Goal: Task Accomplishment & Management: Complete application form

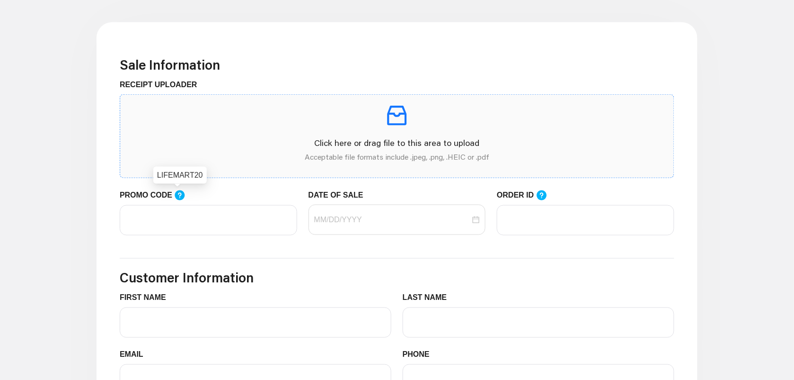
scroll to position [237, 0]
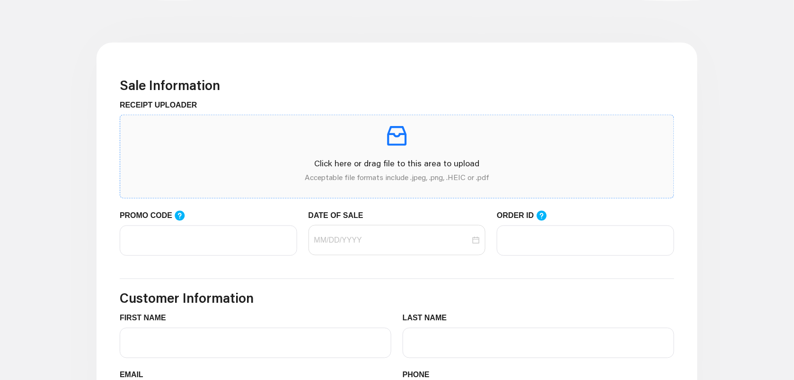
click at [406, 144] on icon "inbox" at bounding box center [397, 135] width 19 height 19
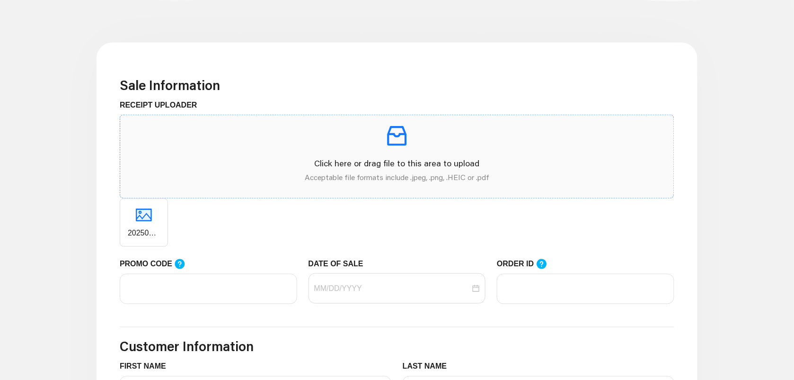
scroll to position [355, 0]
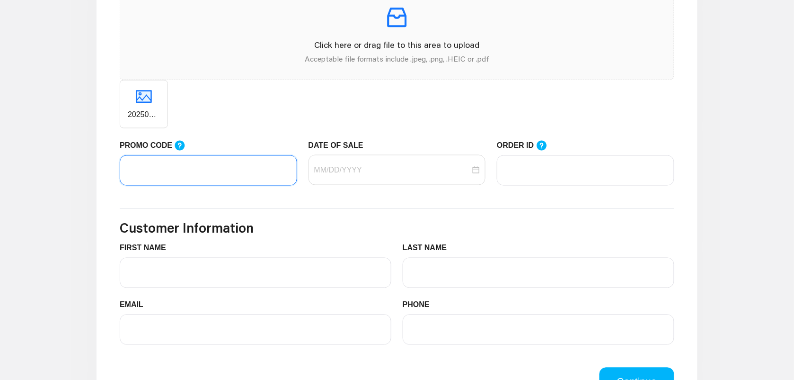
click at [206, 185] on input "PROMO CODE" at bounding box center [208, 170] width 177 height 30
click at [176, 146] on icon at bounding box center [180, 146] width 10 height 10
click at [176, 155] on input "PROMO CODE" at bounding box center [208, 170] width 177 height 30
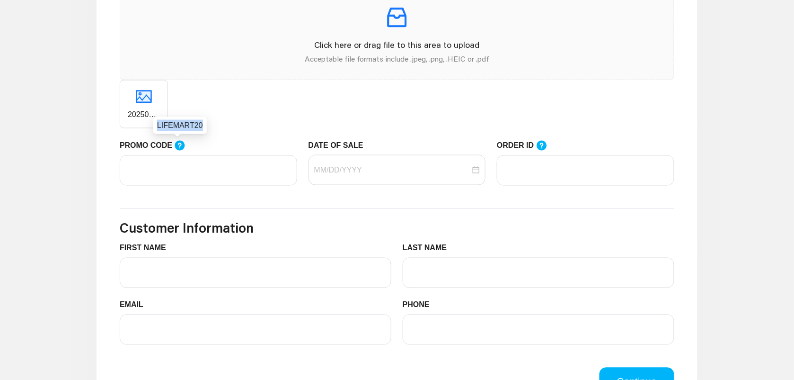
drag, startPoint x: 155, startPoint y: 124, endPoint x: 197, endPoint y: 126, distance: 42.2
click at [197, 126] on div "LIFEMART20" at bounding box center [179, 125] width 53 height 17
drag, startPoint x: 197, startPoint y: 126, endPoint x: 188, endPoint y: 126, distance: 8.5
copy div "LIFEMART20"
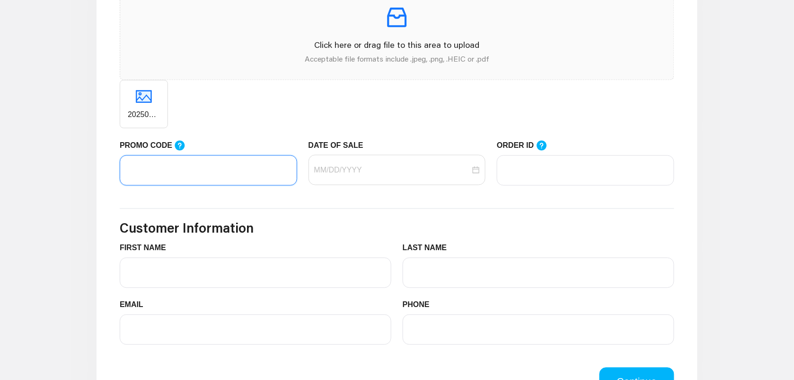
paste input "LIFEMART20"
click at [368, 177] on div at bounding box center [397, 170] width 177 height 30
type input "LIFEMART20"
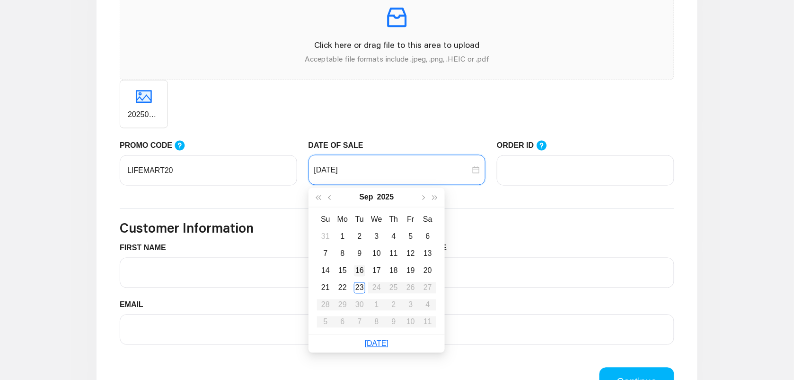
type input "[DATE]"
click at [357, 265] on div "16" at bounding box center [359, 270] width 11 height 11
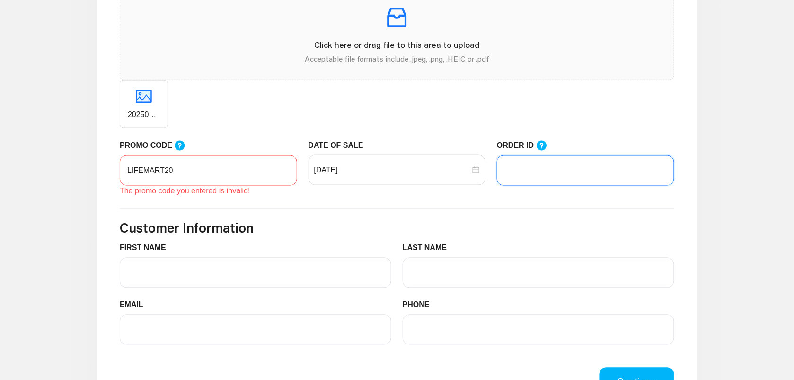
click at [561, 172] on input "ORDER ID" at bounding box center [585, 170] width 177 height 30
drag, startPoint x: 127, startPoint y: 168, endPoint x: 179, endPoint y: 190, distance: 56.4
click at [127, 168] on input "LIFEMART20" at bounding box center [208, 170] width 177 height 30
click at [612, 154] on div "ORDER ID" at bounding box center [585, 148] width 177 height 16
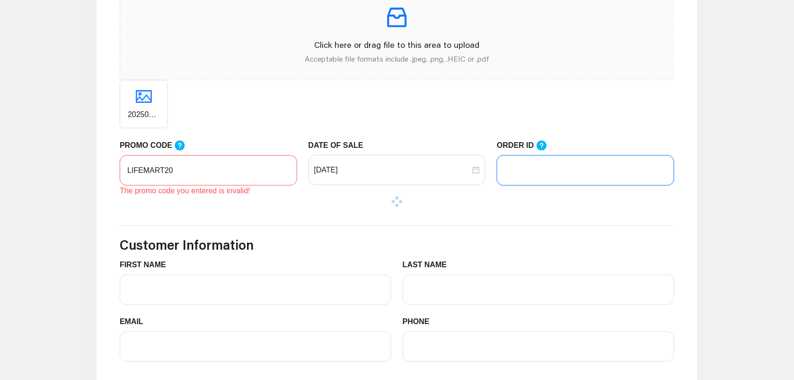
click at [611, 161] on input "ORDER ID" at bounding box center [585, 170] width 177 height 30
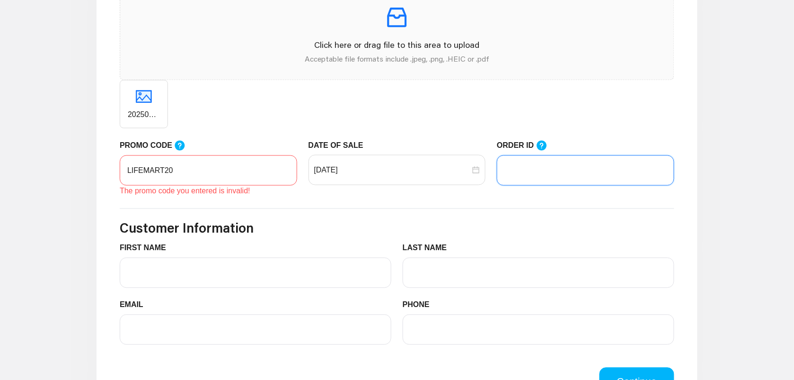
type input "72815"
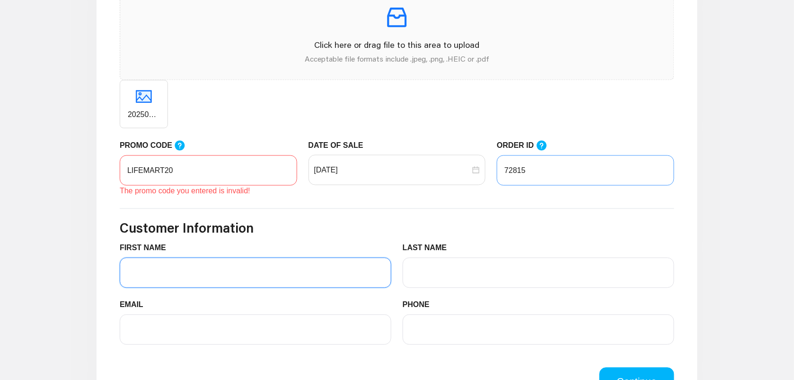
type input "BPS"
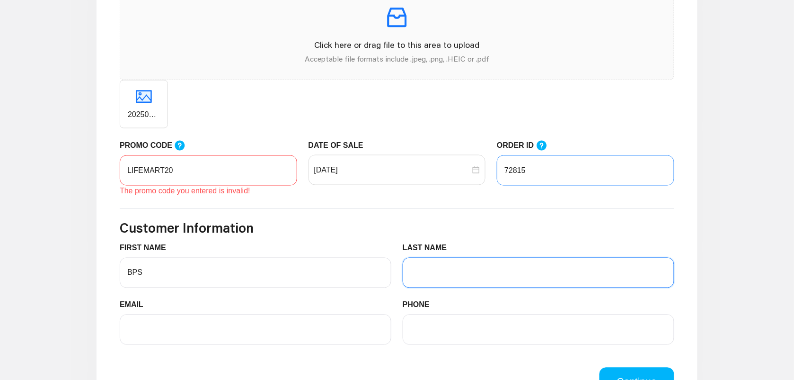
type input "Testing"
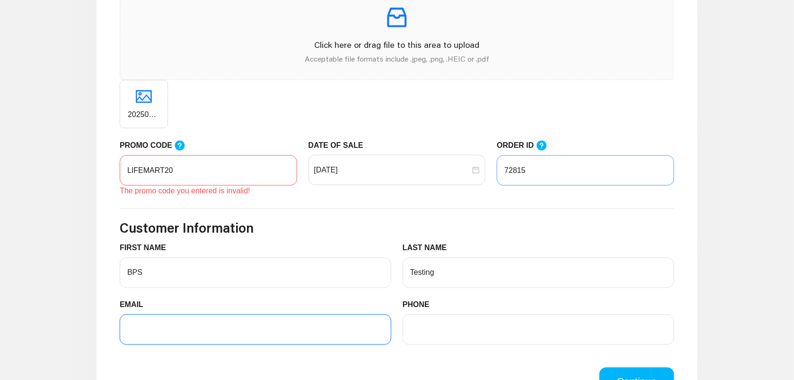
type input "[EMAIL_ADDRESS][DOMAIN_NAME]"
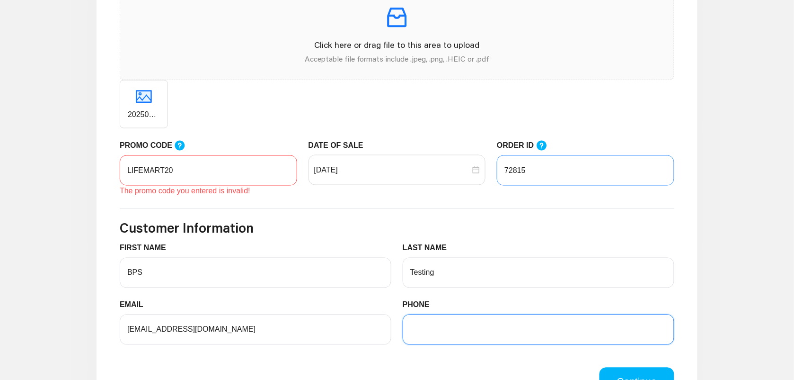
type input "6196350044"
click at [253, 167] on input "LIFEMART20" at bounding box center [208, 170] width 177 height 30
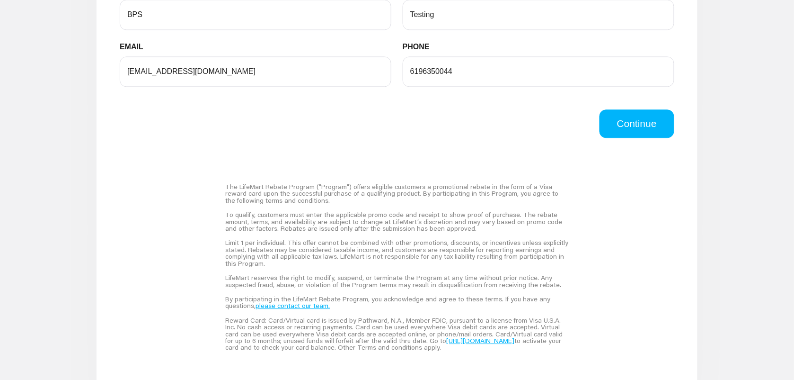
scroll to position [473, 0]
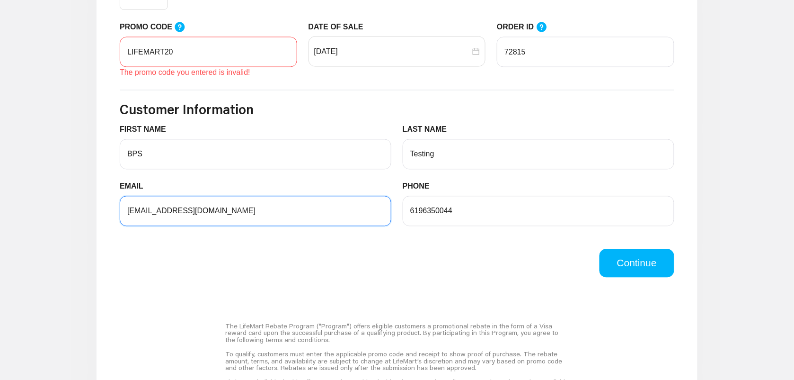
click at [159, 213] on div "EMAIL [EMAIL_ADDRESS][DOMAIN_NAME]" at bounding box center [256, 203] width 272 height 45
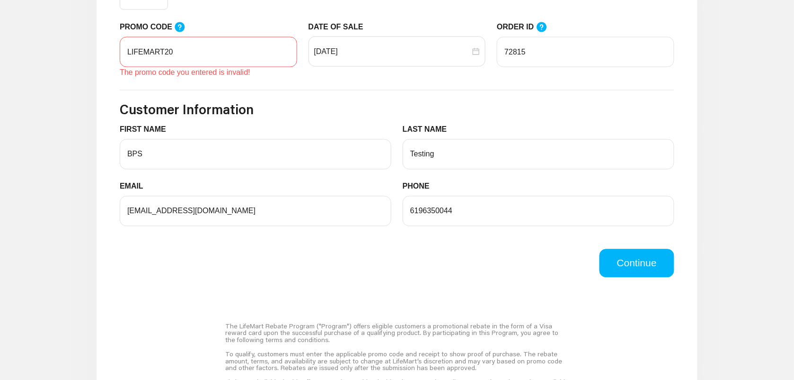
click at [293, 100] on form "Sale Information RECEIPT UPLOADER Click here or drag file to this area to uploa…" at bounding box center [397, 59] width 555 height 437
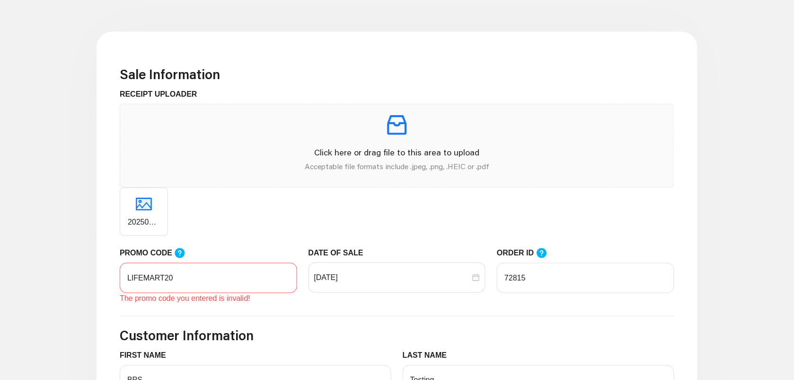
scroll to position [355, 0]
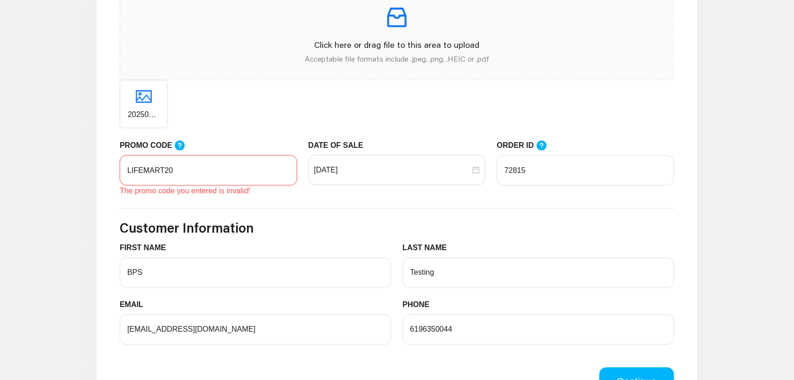
click at [129, 171] on input "LIFEMART20" at bounding box center [208, 170] width 177 height 30
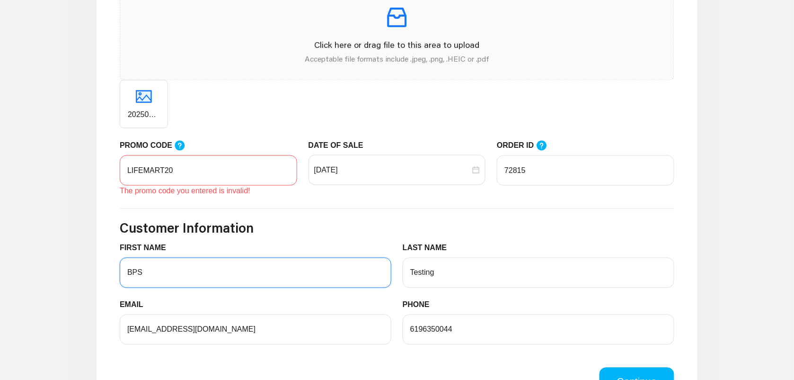
click at [250, 273] on div "FIRST NAME BPS" at bounding box center [256, 264] width 272 height 45
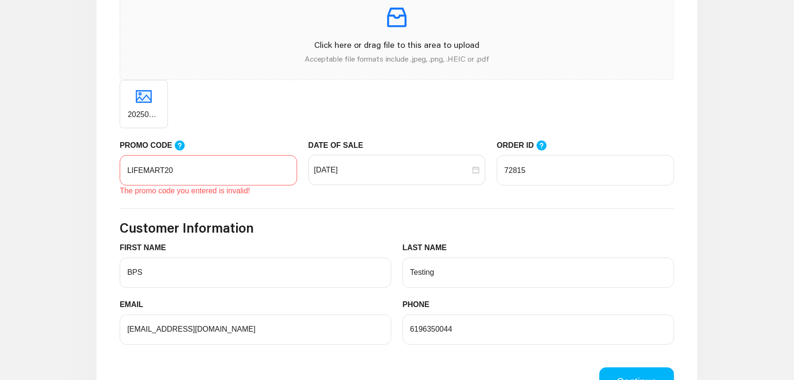
click at [260, 145] on div "PROMO CODE" at bounding box center [208, 148] width 177 height 16
click at [346, 174] on input "[DATE]" at bounding box center [392, 169] width 157 height 11
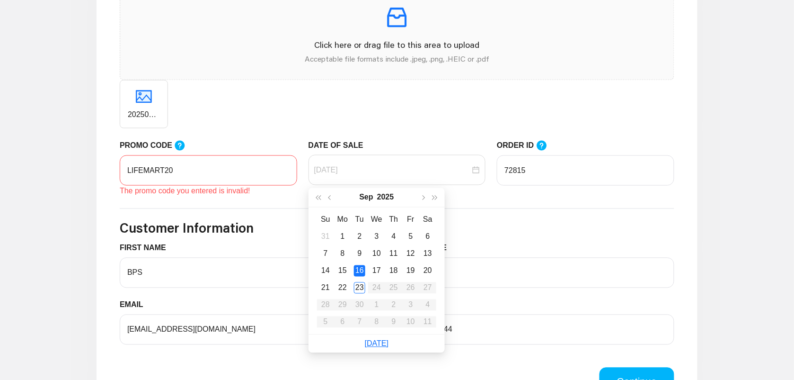
click at [358, 247] on td "9" at bounding box center [359, 253] width 17 height 17
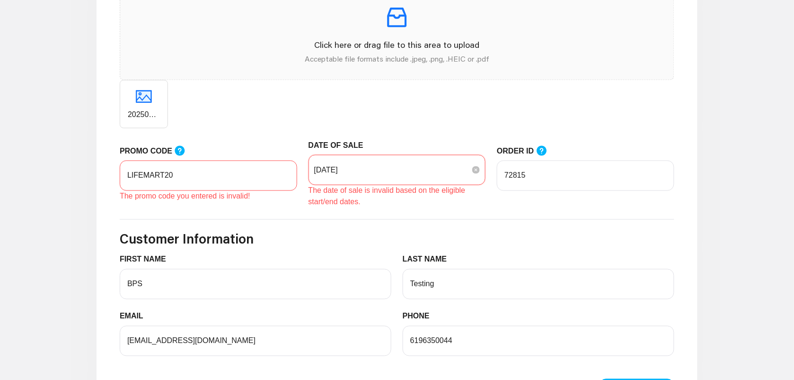
click at [370, 167] on input "[DATE]" at bounding box center [392, 169] width 157 height 11
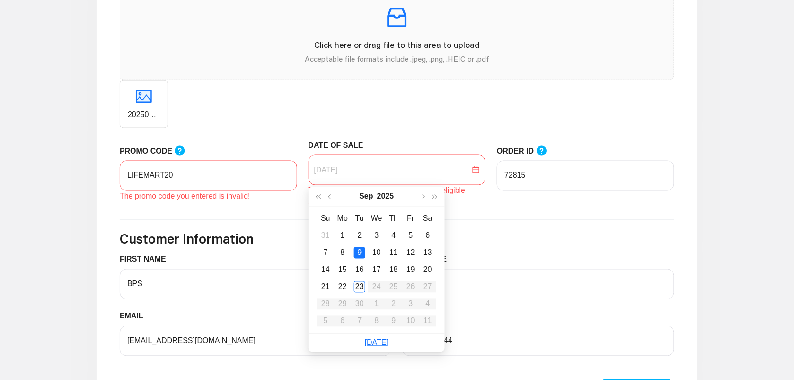
click at [378, 266] on div "17" at bounding box center [376, 269] width 11 height 11
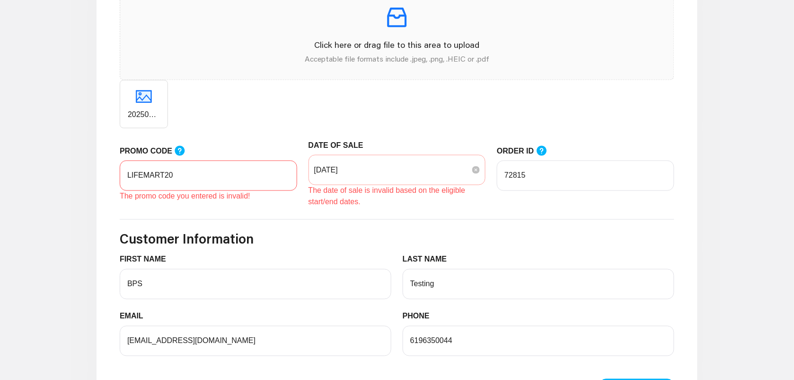
click at [393, 182] on div "[DATE]" at bounding box center [397, 170] width 177 height 30
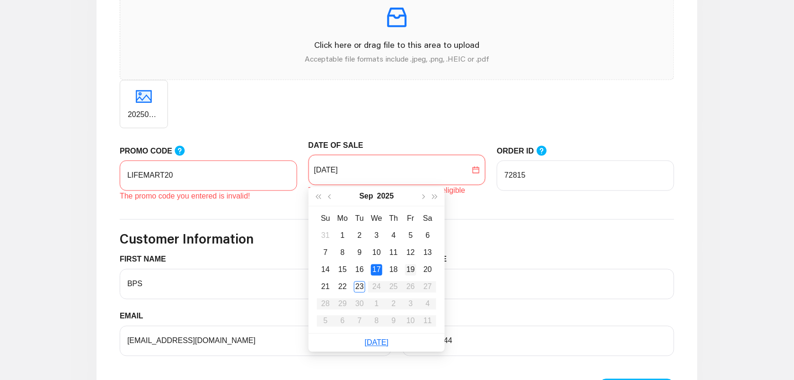
type input "[DATE]"
click at [415, 268] on div "19" at bounding box center [410, 269] width 11 height 11
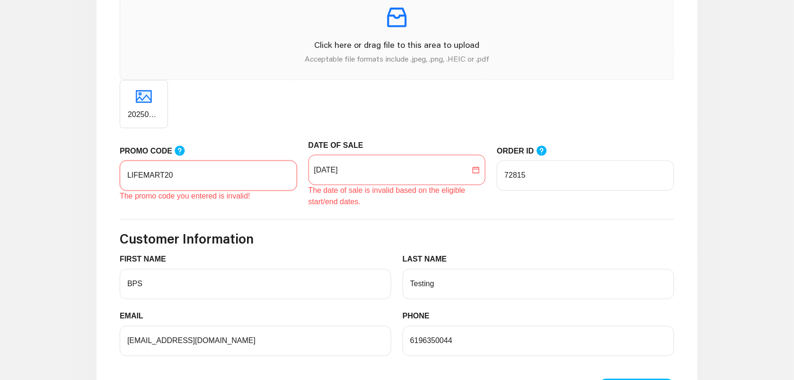
drag, startPoint x: 125, startPoint y: 169, endPoint x: 77, endPoint y: 164, distance: 48.5
click at [77, 164] on main "Sale Information RECEIPT UPLOADER Click here or drag file to this area to uploa…" at bounding box center [397, 309] width 794 height 837
click at [380, 95] on div "202508200759_qQ5uJa_logo (2).png" at bounding box center [397, 104] width 555 height 48
click at [185, 177] on input "LIFEMART20" at bounding box center [208, 175] width 177 height 30
type input "LifeMart20"
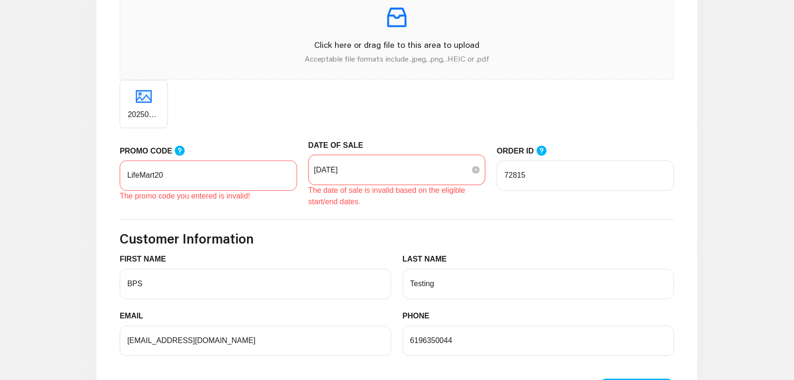
click at [405, 170] on input "[DATE]" at bounding box center [392, 169] width 157 height 11
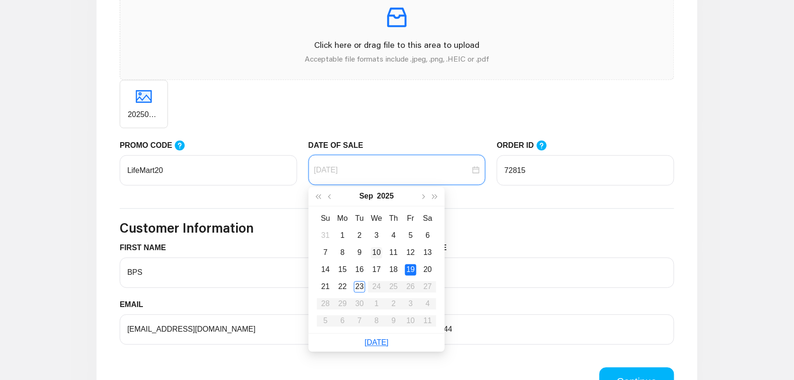
type input "[DATE]"
click at [371, 252] on td "10" at bounding box center [376, 252] width 17 height 17
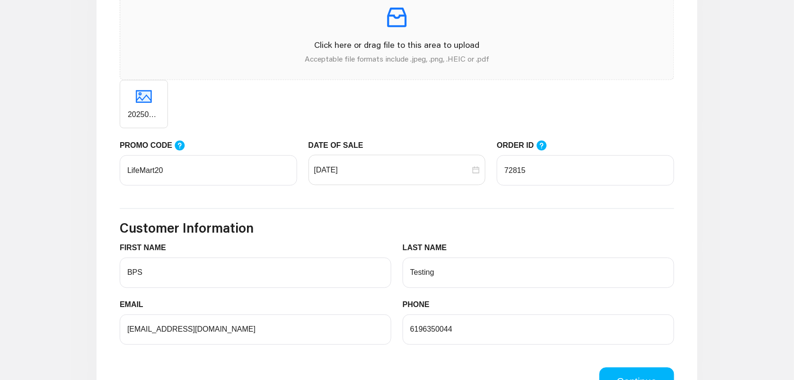
click at [384, 97] on div "202508200759_qQ5uJa_logo (2).png" at bounding box center [397, 104] width 555 height 48
click at [232, 169] on input "LifeMart20" at bounding box center [208, 170] width 177 height 30
drag, startPoint x: 198, startPoint y: 169, endPoint x: 116, endPoint y: 165, distance: 81.5
click at [116, 165] on div "PROMO CODE LifeMart20" at bounding box center [208, 168] width 189 height 57
click at [180, 144] on icon at bounding box center [180, 146] width 10 height 10
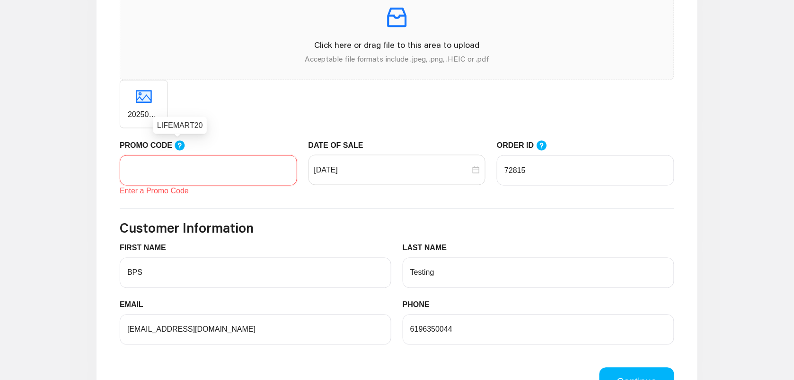
click at [180, 155] on input "PROMO CODE" at bounding box center [208, 170] width 177 height 30
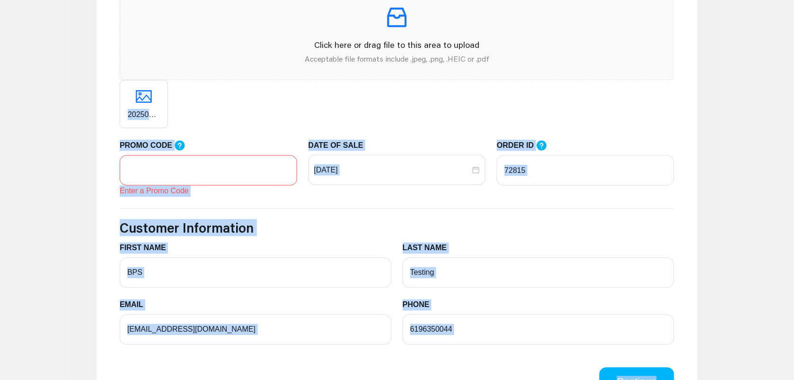
drag, startPoint x: 158, startPoint y: 124, endPoint x: 182, endPoint y: 135, distance: 26.7
drag, startPoint x: 182, startPoint y: 135, endPoint x: 175, endPoint y: 148, distance: 15.0
click at [175, 148] on icon at bounding box center [180, 146] width 10 height 10
click at [175, 155] on input "PROMO CODE" at bounding box center [208, 170] width 177 height 30
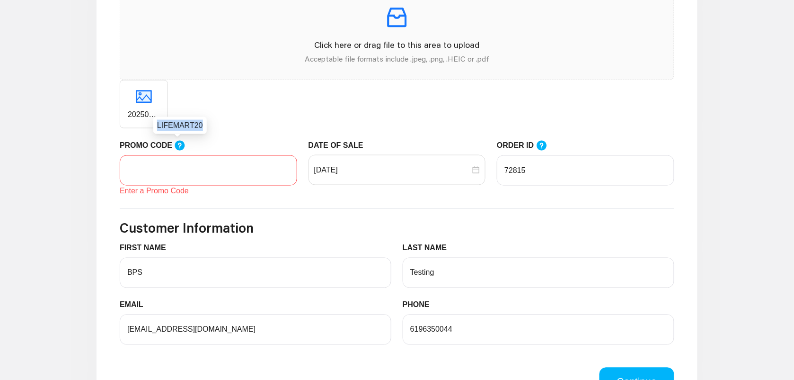
drag, startPoint x: 158, startPoint y: 124, endPoint x: 199, endPoint y: 125, distance: 41.7
click at [199, 125] on div "LIFEMART20" at bounding box center [179, 125] width 53 height 17
copy div "LIFEMART20"
click at [180, 169] on input "PROMO CODE" at bounding box center [208, 170] width 177 height 30
paste input "LIFEMART20"
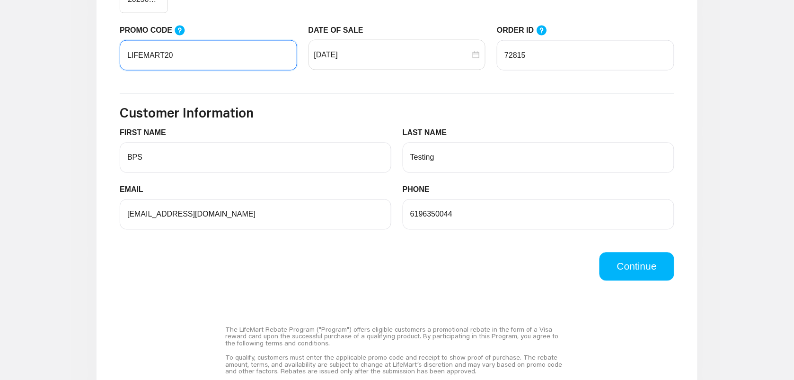
scroll to position [344, 0]
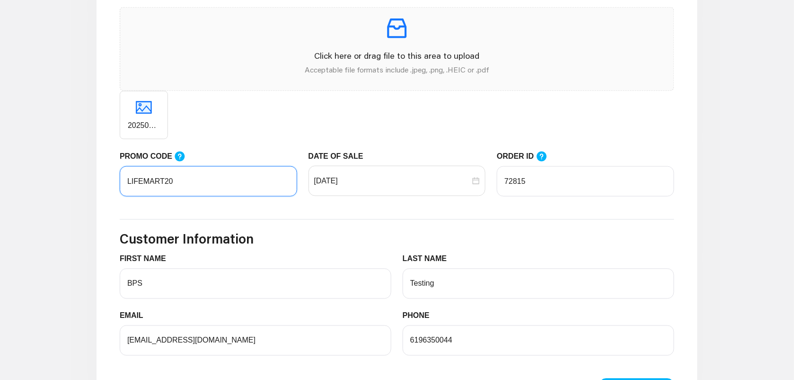
type input "LIFEMART20"
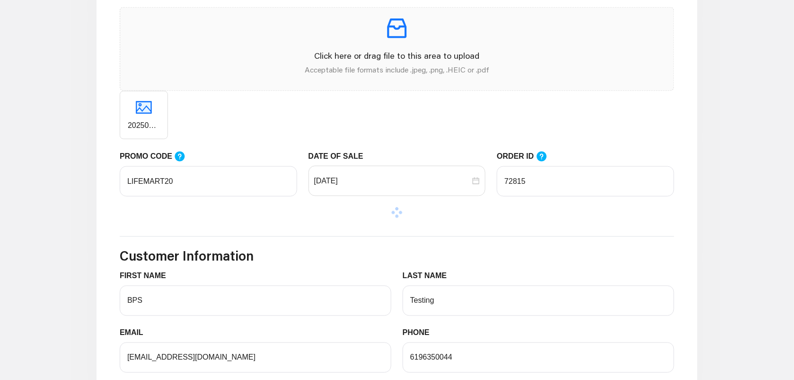
click at [280, 142] on div "RECEIPT UPLOADER Click here or drag file to this area to upload Acceptable file…" at bounding box center [397, 71] width 566 height 159
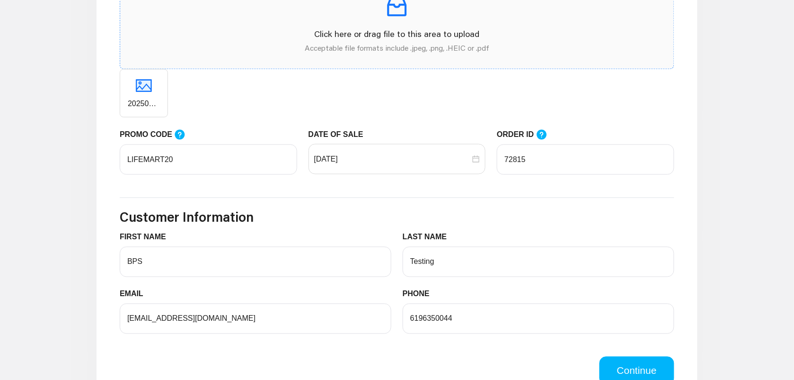
scroll to position [522, 0]
